Goal: Find specific page/section: Find specific page/section

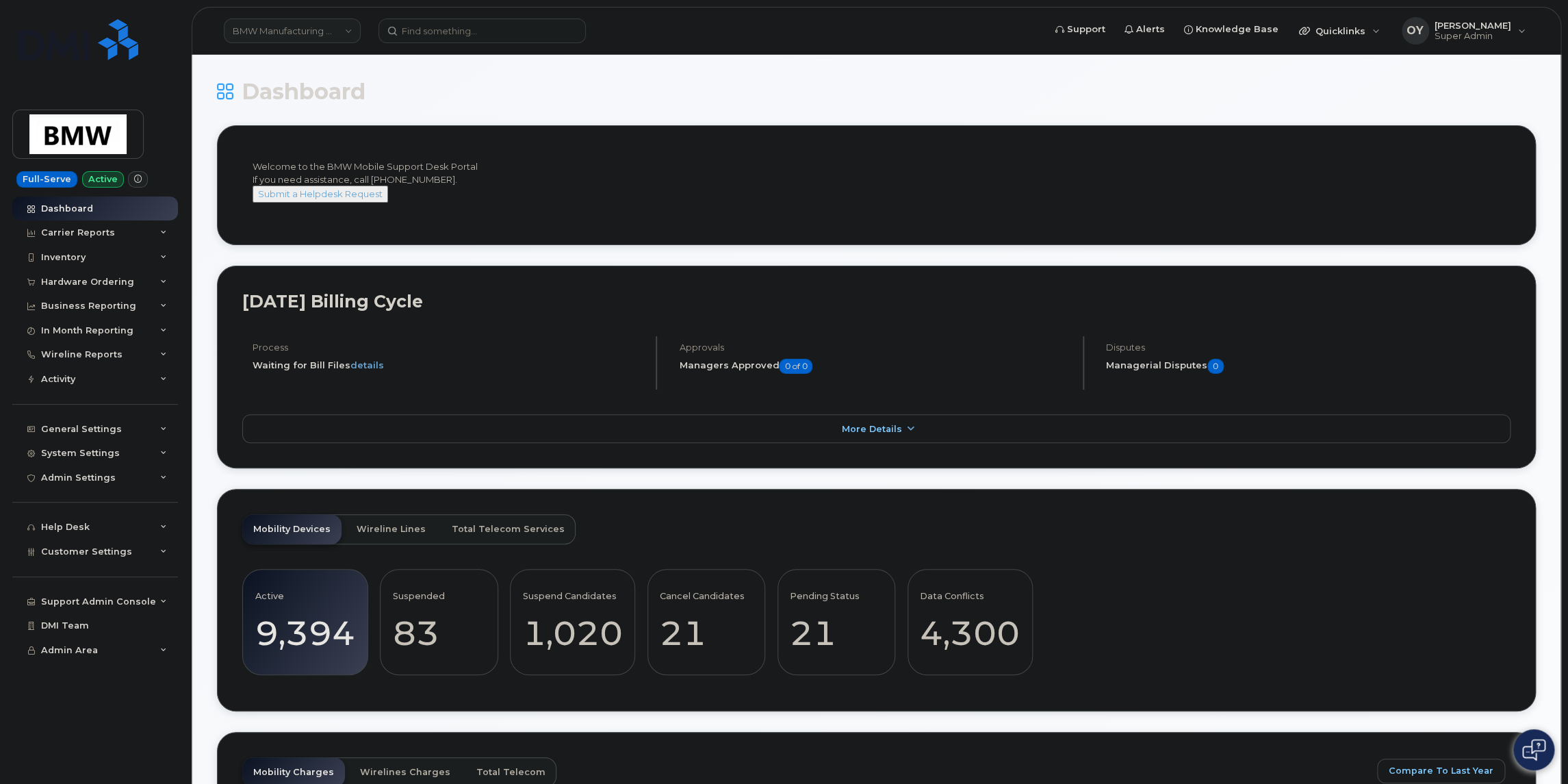
click at [266, 22] on link "BMW Manufacturing Co LLC" at bounding box center [292, 31] width 137 height 25
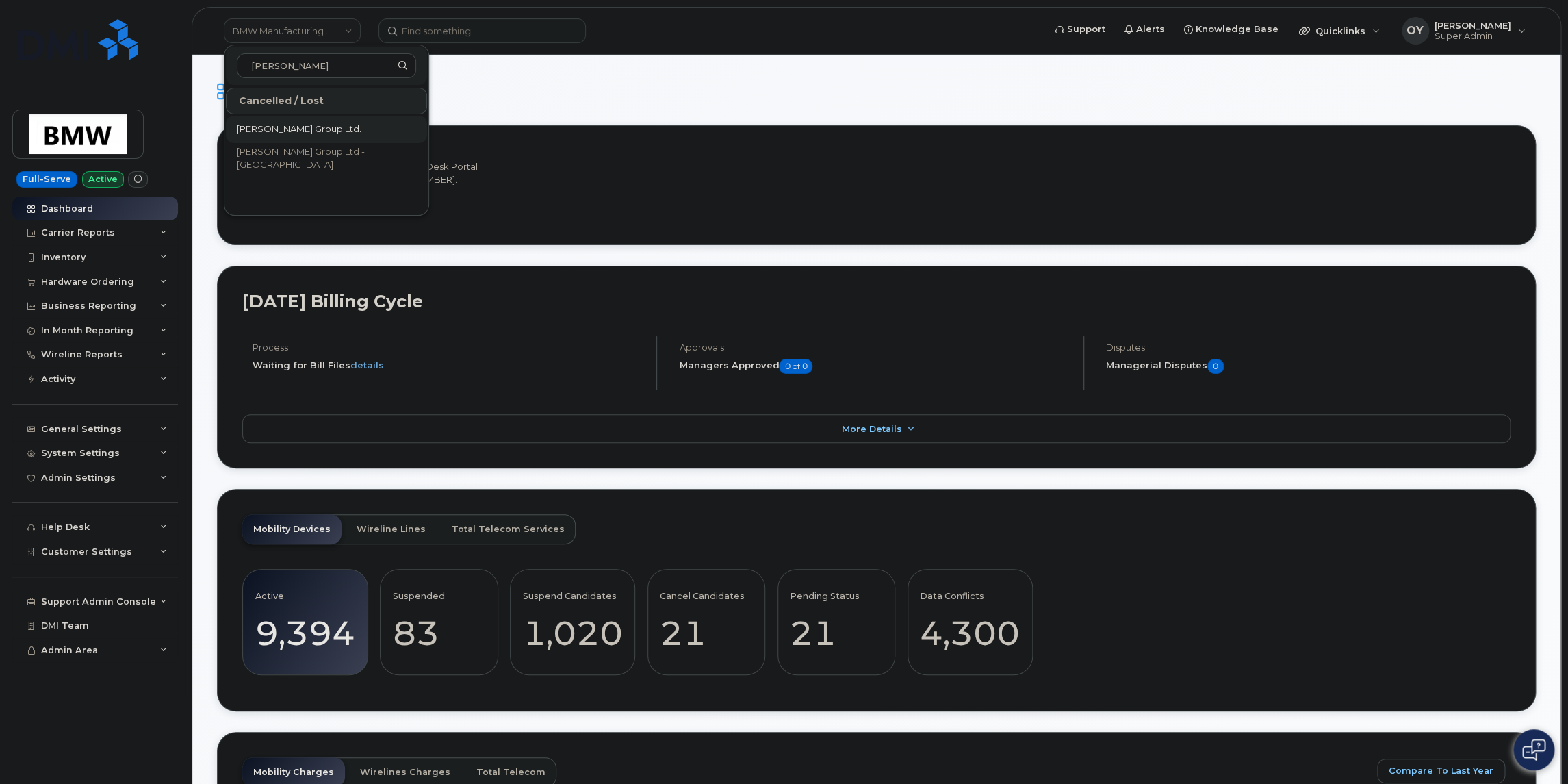
type input "[PERSON_NAME]"
click at [318, 132] on span "[PERSON_NAME] Group Ltd." at bounding box center [299, 129] width 124 height 14
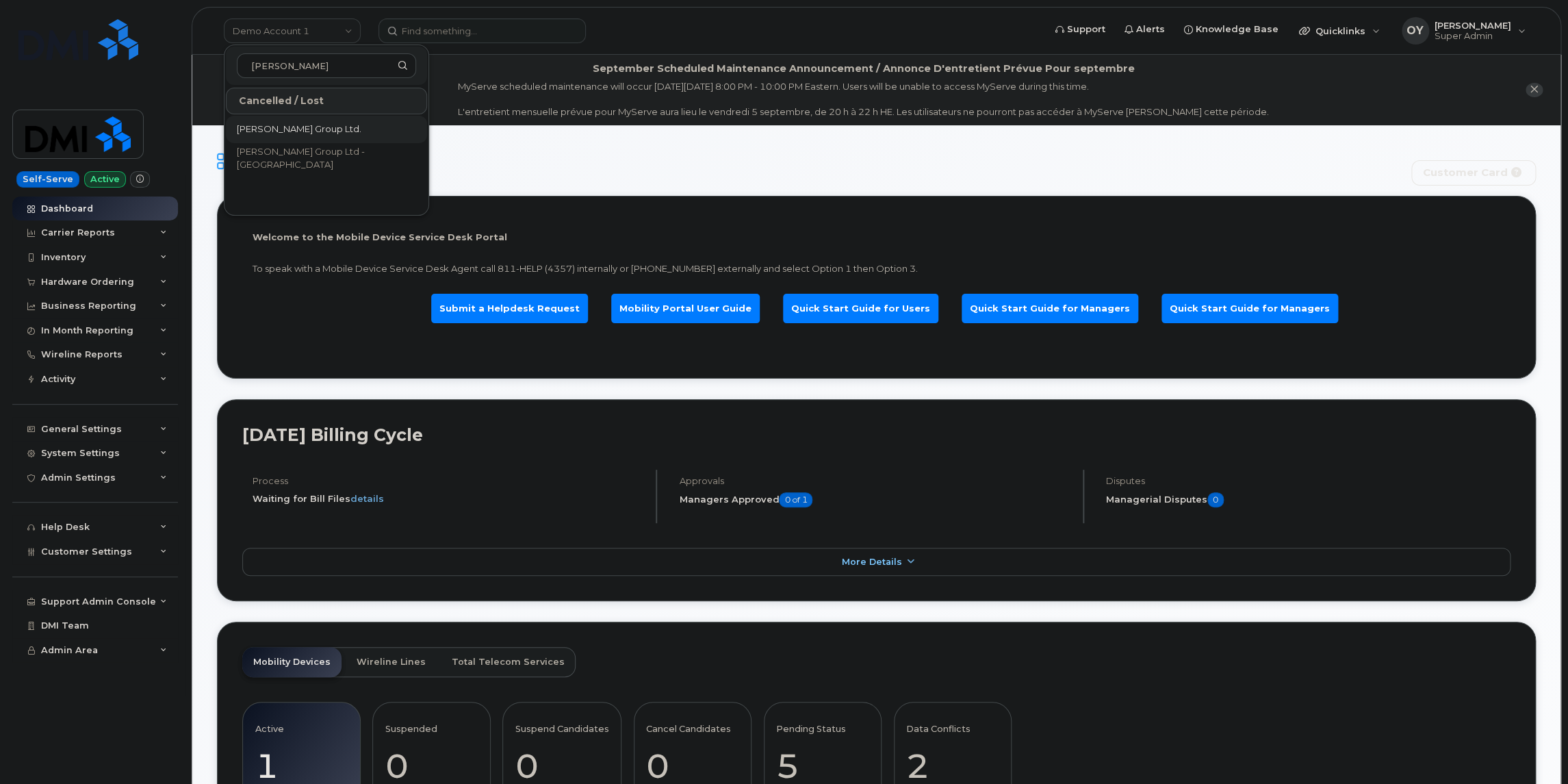
type input "[PERSON_NAME]"
click at [343, 138] on link "[PERSON_NAME] Group Ltd." at bounding box center [326, 129] width 201 height 27
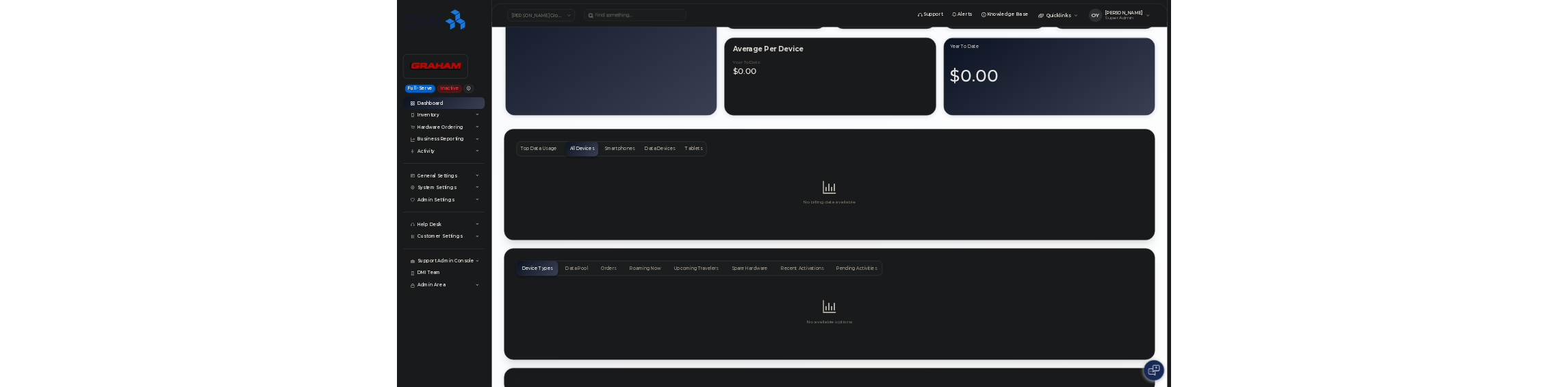
scroll to position [1304, 0]
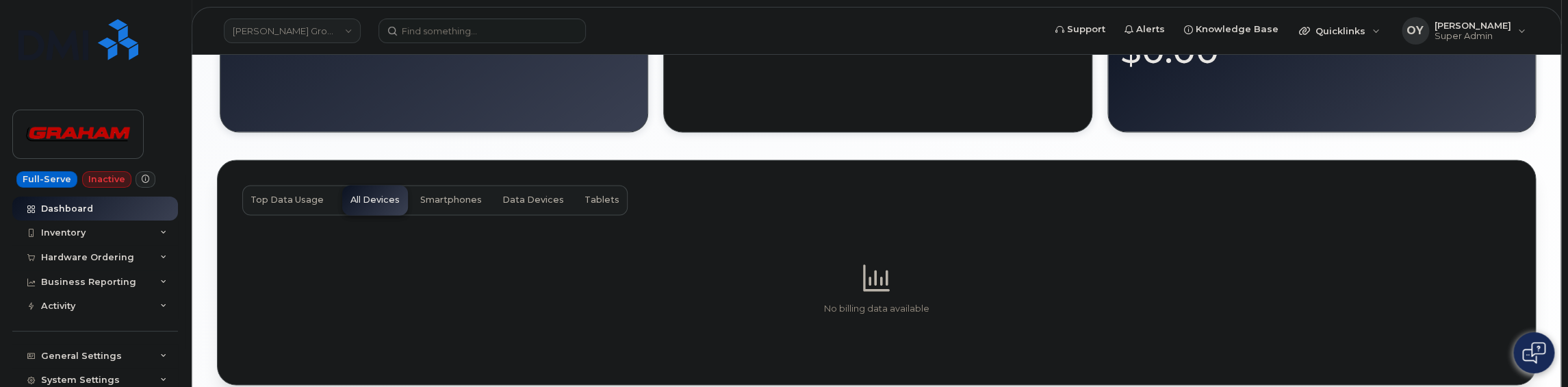
click at [294, 29] on link "[PERSON_NAME] Group Ltd." at bounding box center [292, 31] width 137 height 25
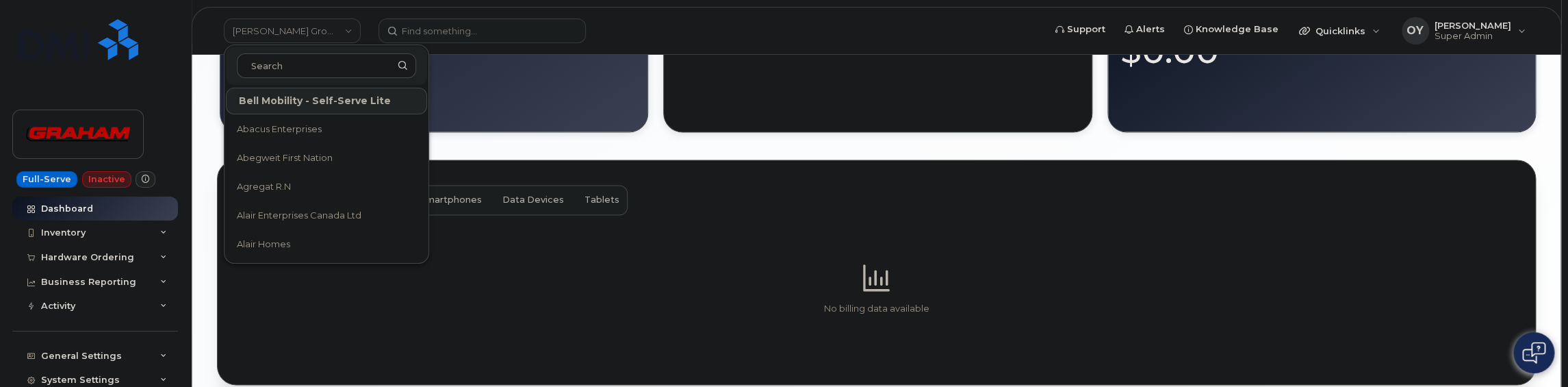
click at [318, 54] on input at bounding box center [326, 66] width 179 height 25
type input "grah"
drag, startPoint x: 294, startPoint y: 62, endPoint x: 187, endPoint y: 69, distance: 107.2
click at [237, 69] on input "grah" at bounding box center [326, 66] width 179 height 25
drag, startPoint x: 293, startPoint y: 69, endPoint x: 188, endPoint y: 47, distance: 107.3
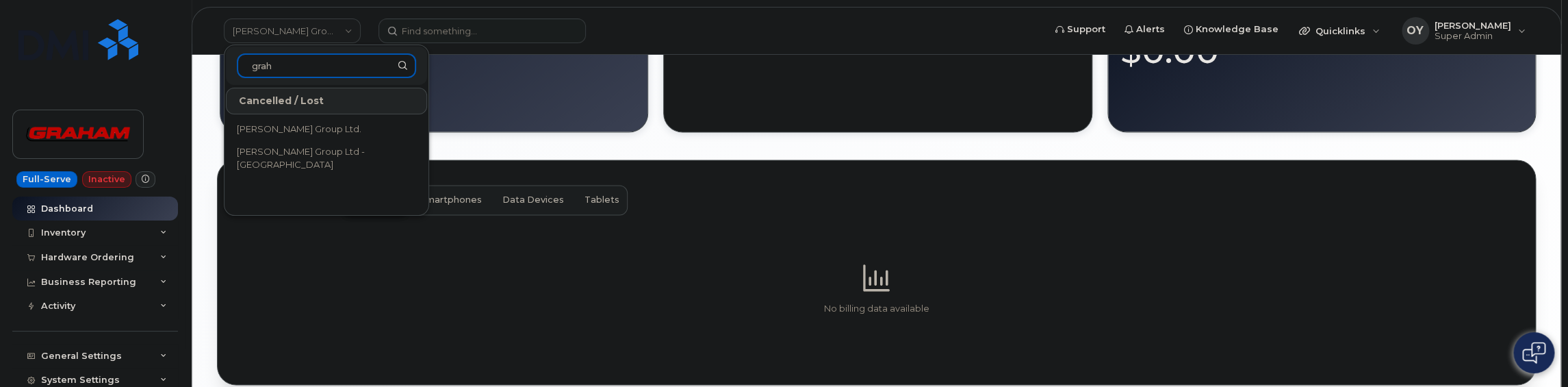
click at [237, 54] on input "grah" at bounding box center [326, 66] width 179 height 25
type input "asdfasd asd"
drag, startPoint x: 329, startPoint y: 65, endPoint x: 112, endPoint y: 27, distance: 220.3
click at [237, 54] on input "asdfasd asd" at bounding box center [326, 66] width 179 height 25
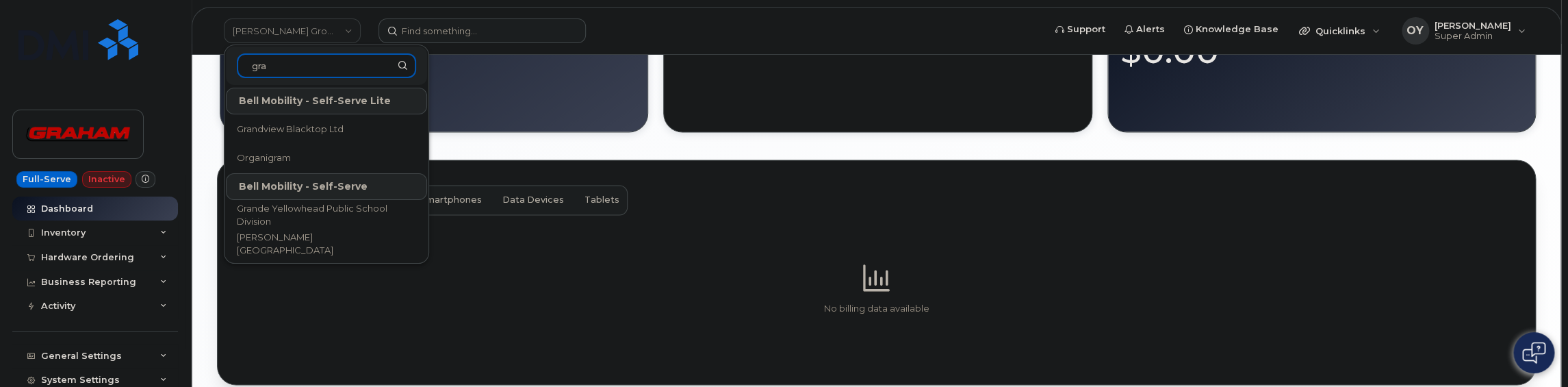
type input "gra"
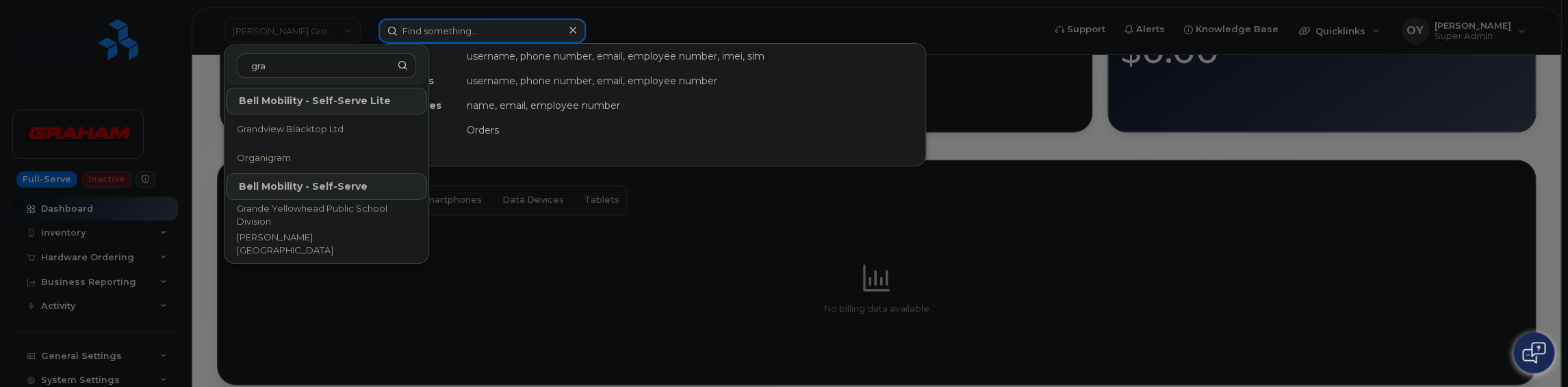
click at [470, 36] on input at bounding box center [482, 31] width 207 height 25
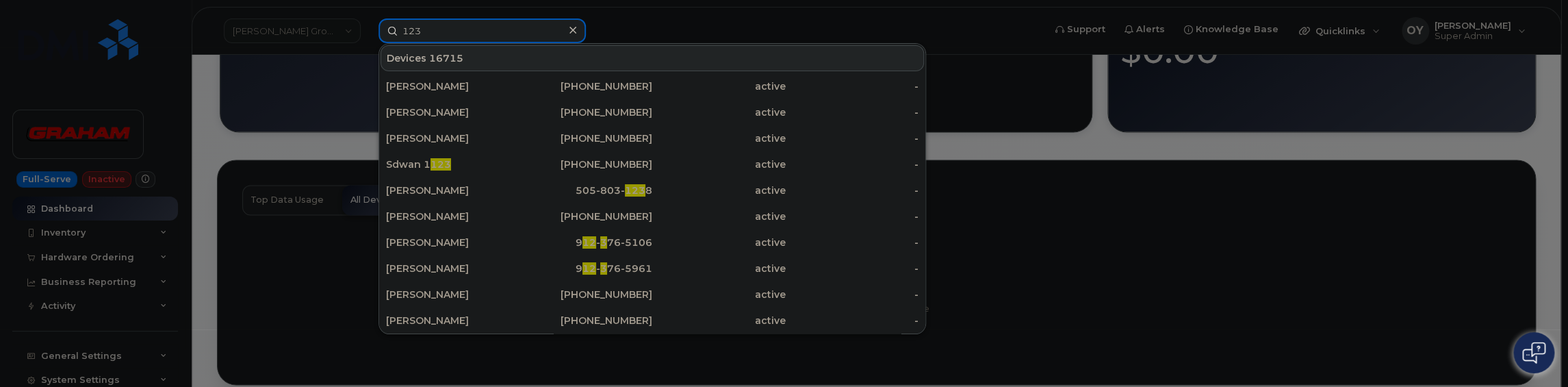
type input "123"
